Goal: Navigation & Orientation: Find specific page/section

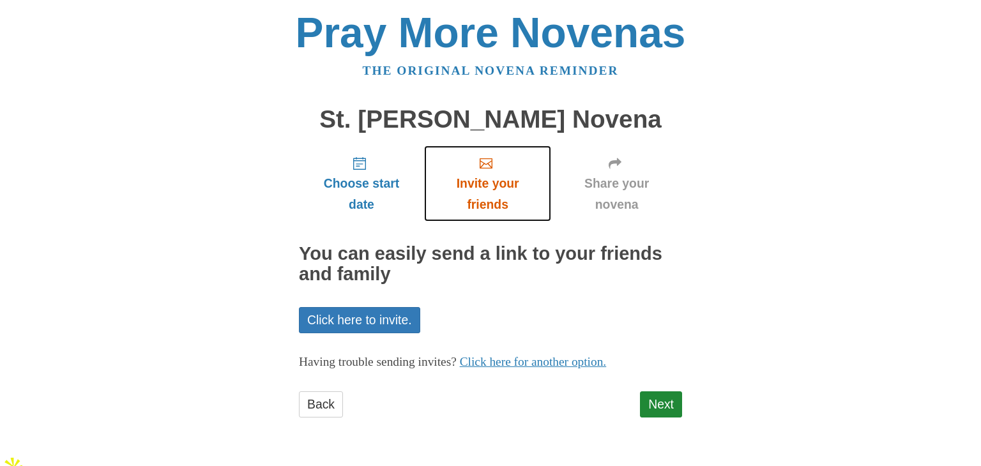
click at [487, 166] on icon "Invite your friends" at bounding box center [486, 163] width 13 height 13
